Goal: Information Seeking & Learning: Learn about a topic

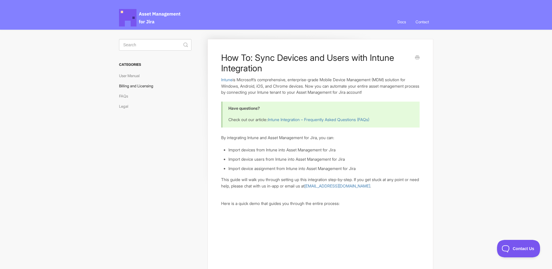
click at [138, 84] on link "Billing and Licensing" at bounding box center [138, 85] width 39 height 9
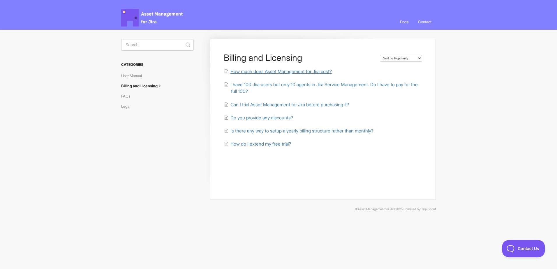
click at [268, 71] on span "How much does Asset Management for Jira cost?" at bounding box center [280, 72] width 101 height 6
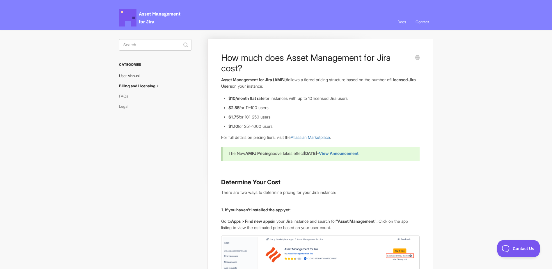
click at [142, 75] on link "User Manual" at bounding box center [131, 75] width 25 height 9
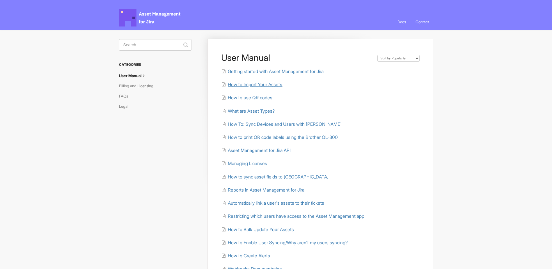
click at [266, 82] on span "How to Import Your Assets" at bounding box center [255, 85] width 54 height 6
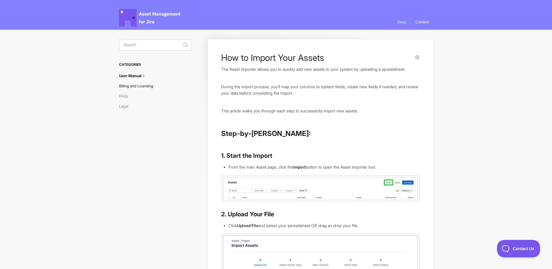
click at [135, 85] on link "Billing and Licensing" at bounding box center [138, 85] width 39 height 9
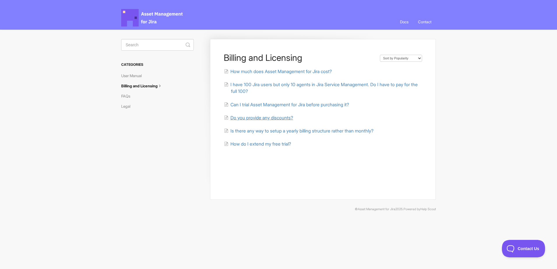
click at [272, 118] on span "Do you provide any discounts?" at bounding box center [261, 118] width 63 height 6
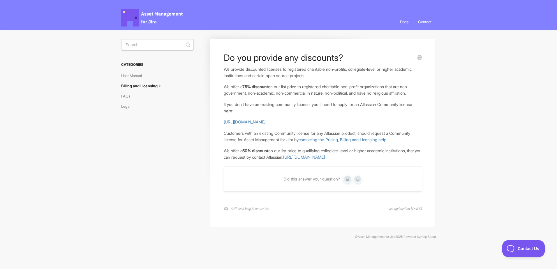
click at [325, 160] on link "[URL][DOMAIN_NAME]" at bounding box center [304, 157] width 42 height 5
